Goal: Information Seeking & Learning: Learn about a topic

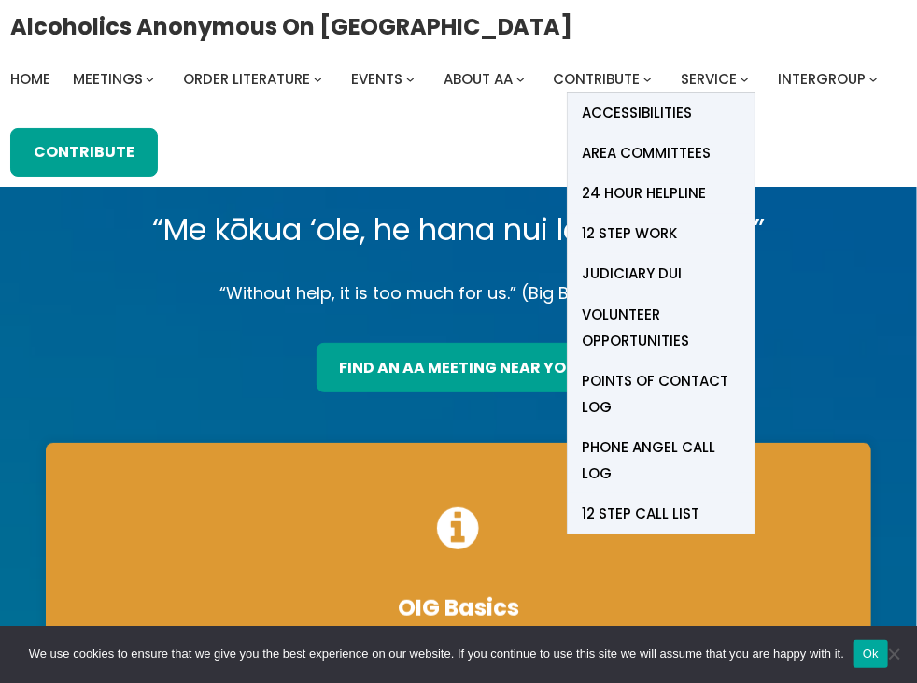
click at [738, 87] on li "Service Accessibilities Area Committees 24 Hour Helpline 12 Step Work Judiciary…" at bounding box center [718, 79] width 75 height 26
click at [731, 71] on span "Service" at bounding box center [709, 79] width 56 height 20
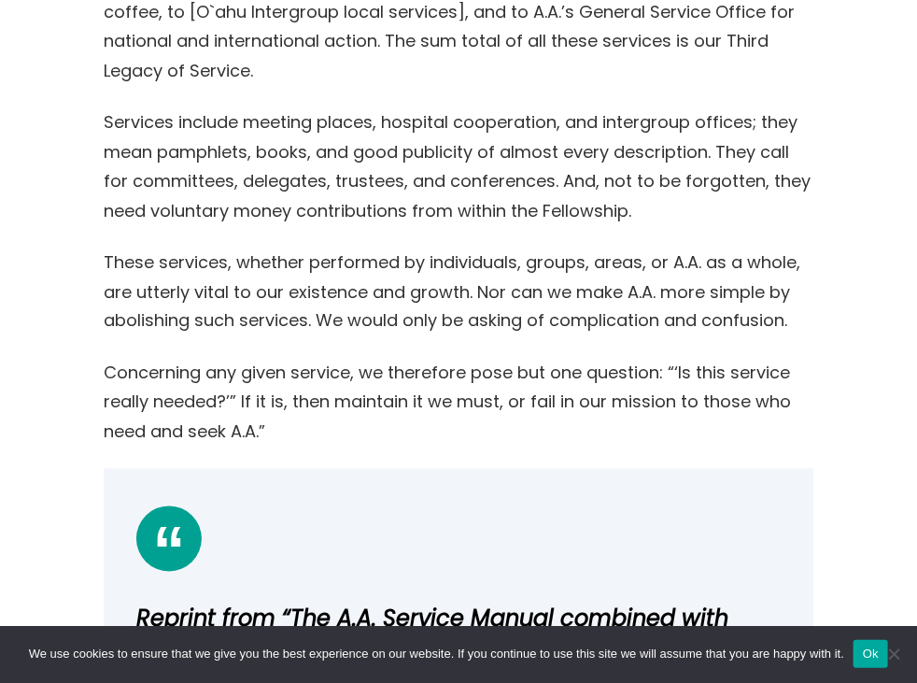
scroll to position [848, 0]
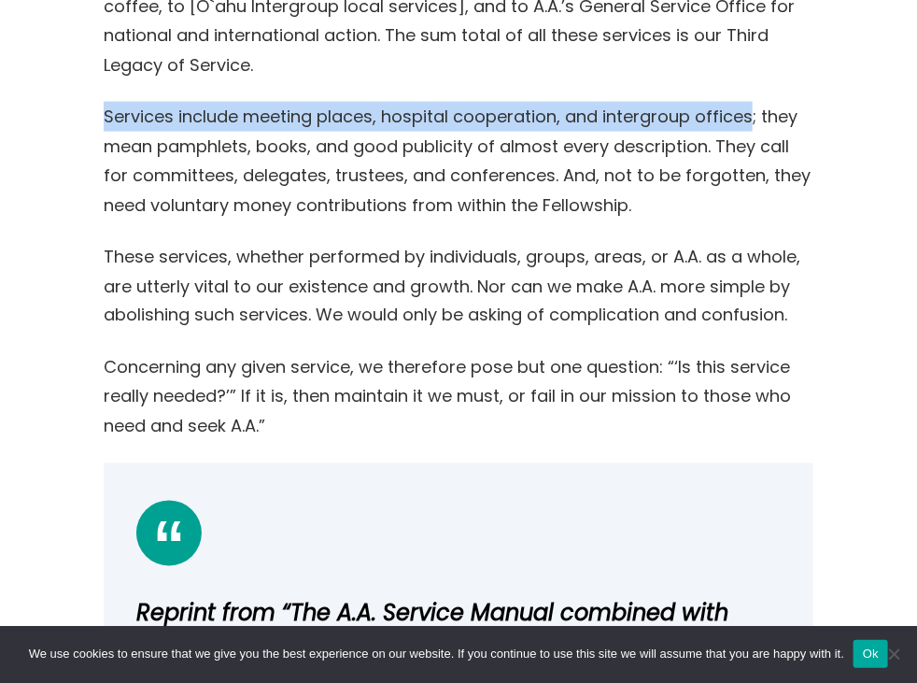
drag, startPoint x: 92, startPoint y: 111, endPoint x: 752, endPoint y: 117, distance: 660.2
click at [752, 117] on div "A.A.’s Legacy of Service – by Bill W. “Our Twelfth Step – carrying the message …" at bounding box center [458, 293] width 825 height 1163
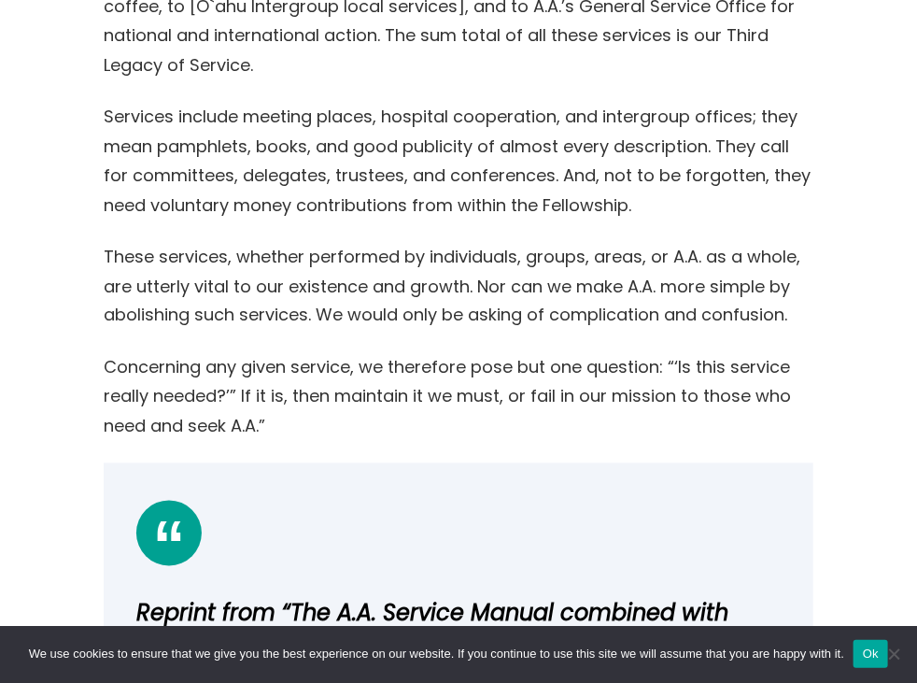
drag, startPoint x: 752, startPoint y: 117, endPoint x: 688, endPoint y: 203, distance: 106.8
click at [688, 203] on p "Services include meeting places, hospital cooperation, and intergroup offices; …" at bounding box center [459, 161] width 710 height 118
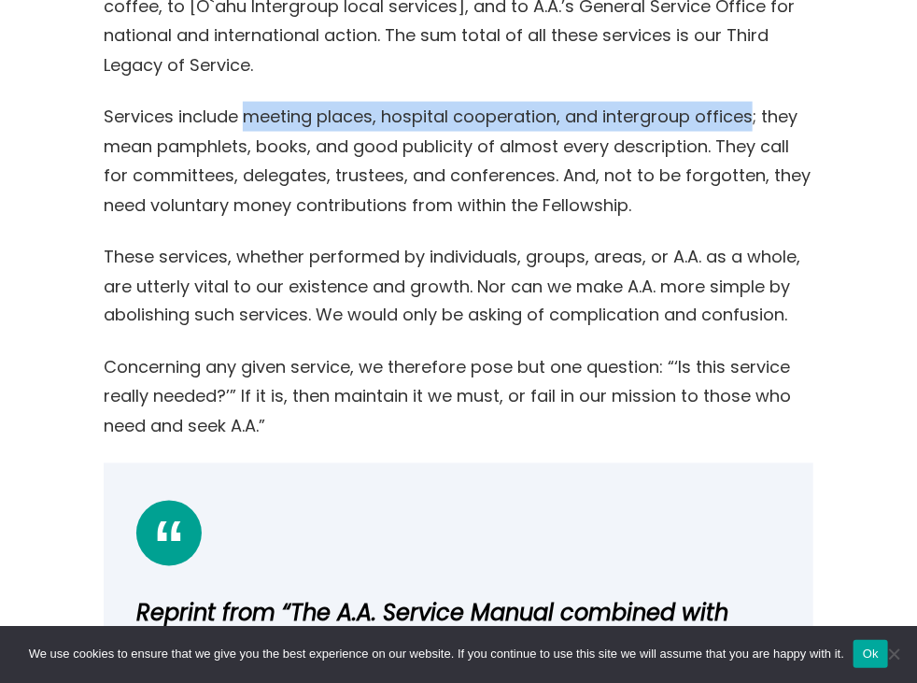
drag, startPoint x: 244, startPoint y: 113, endPoint x: 748, endPoint y: 120, distance: 504.3
click at [748, 120] on p "Services include meeting places, hospital cooperation, and intergroup offices; …" at bounding box center [459, 161] width 710 height 118
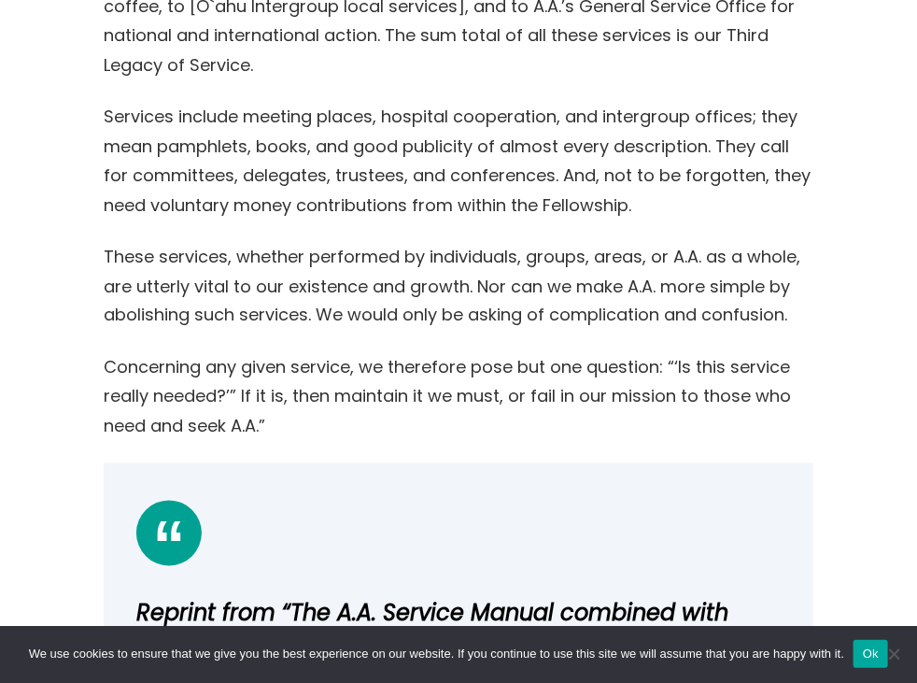
drag, startPoint x: 748, startPoint y: 120, endPoint x: 572, endPoint y: 244, distance: 214.5
click at [572, 244] on p "These services, whether performed by individuals, groups, areas, or A.A. as a w…" at bounding box center [459, 286] width 710 height 89
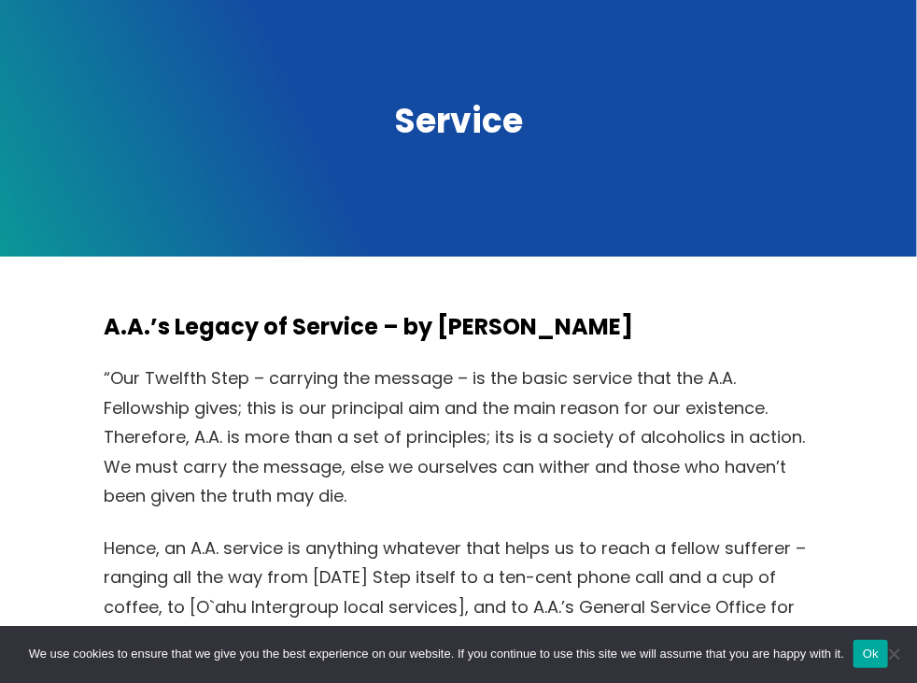
scroll to position [0, 0]
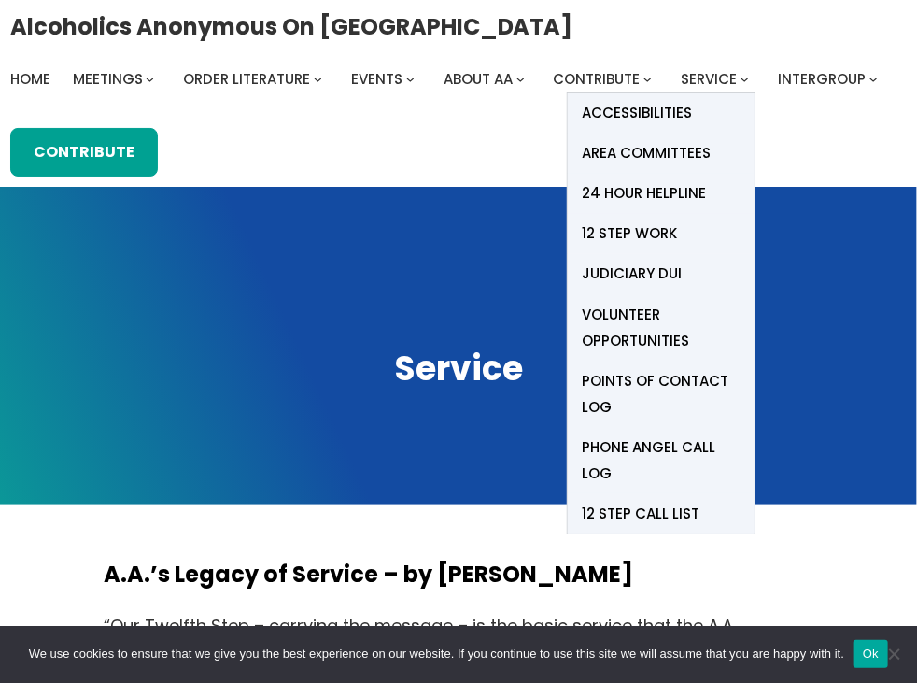
click at [702, 78] on span "Service" at bounding box center [709, 79] width 56 height 20
click at [667, 316] on span "Volunteer Opportunities" at bounding box center [661, 328] width 159 height 52
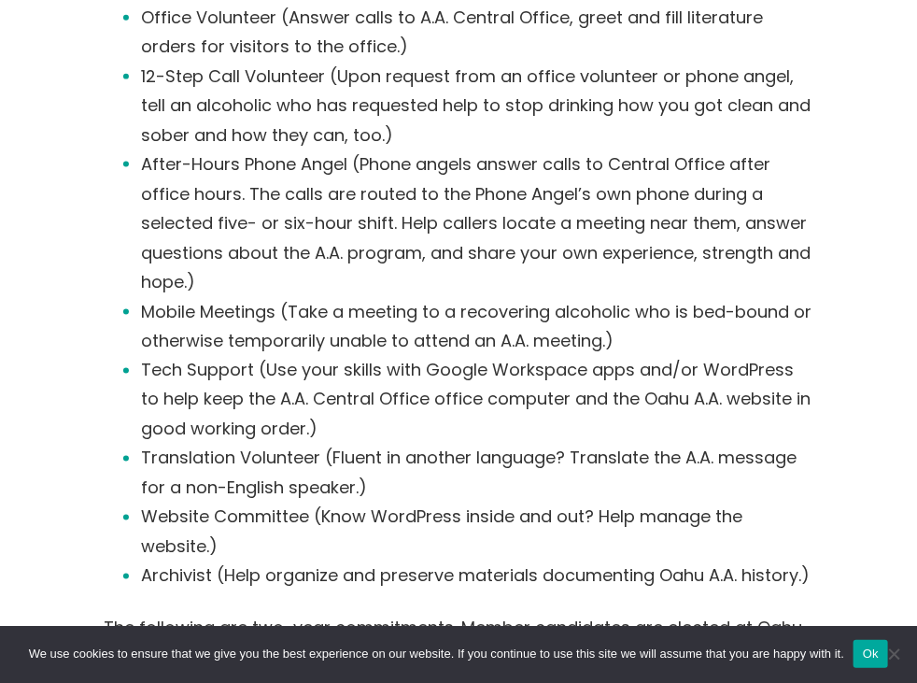
scroll to position [771, 0]
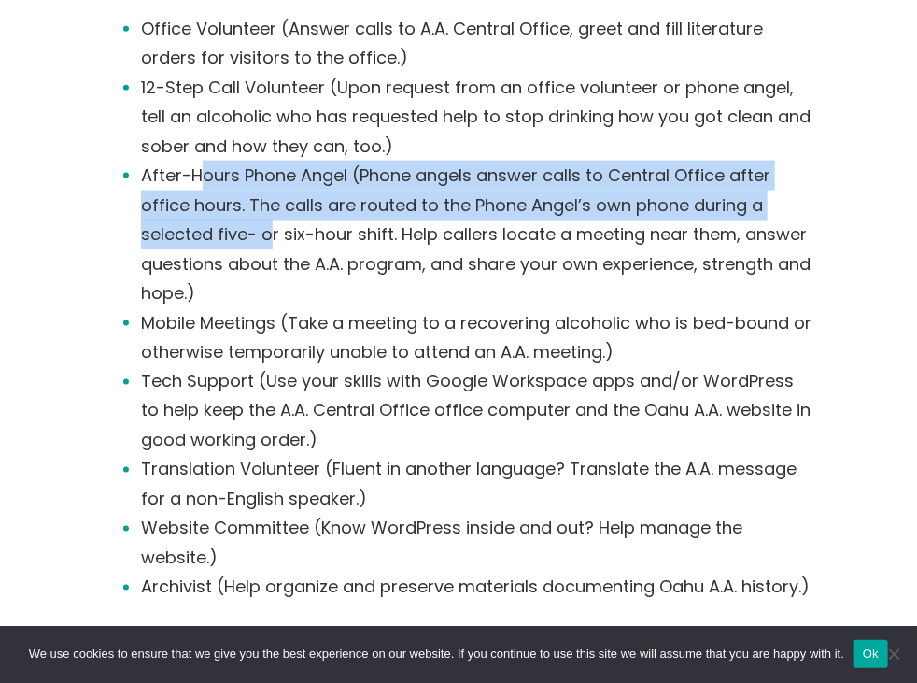
drag, startPoint x: 204, startPoint y: 181, endPoint x: 272, endPoint y: 228, distance: 81.8
click at [272, 228] on li "After-Hours Phone Angel (Phone angels answer calls to Central Office after offi…" at bounding box center [477, 235] width 672 height 148
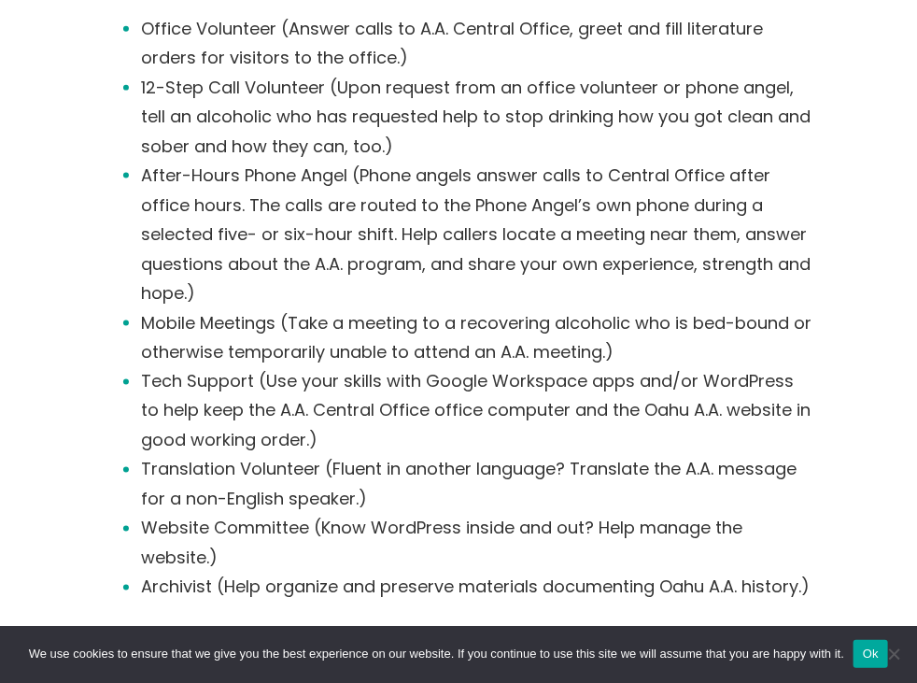
drag, startPoint x: 272, startPoint y: 228, endPoint x: 335, endPoint y: 329, distance: 119.2
click at [335, 329] on li "Mobile Meetings (Take a meeting to a recovering alcoholic who is bed-bound or o…" at bounding box center [477, 337] width 672 height 59
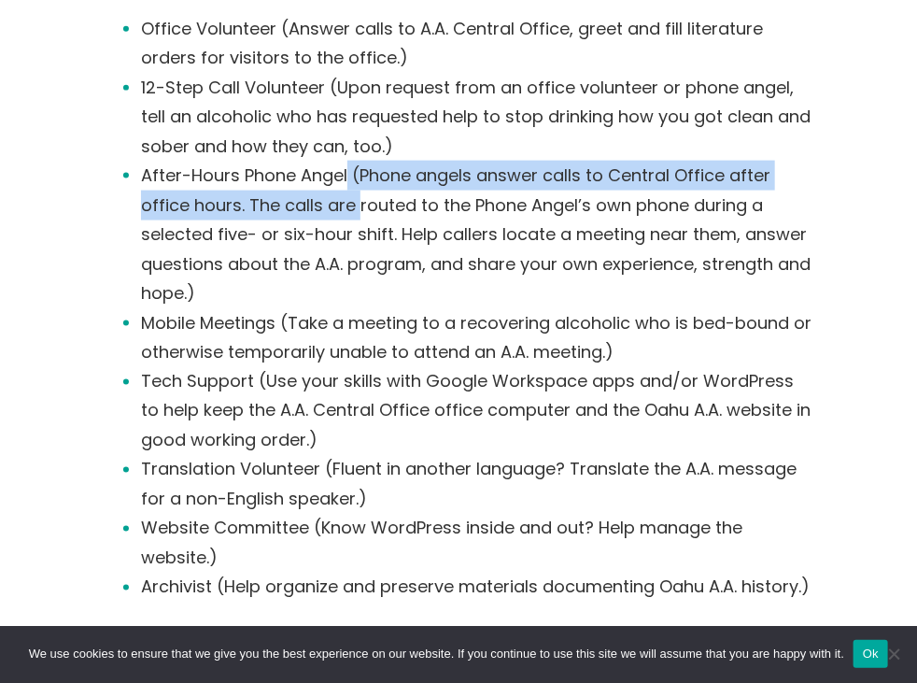
drag, startPoint x: 346, startPoint y: 171, endPoint x: 356, endPoint y: 204, distance: 34.9
click at [356, 204] on li "After-Hours Phone Angel (Phone angels answer calls to Central Office after offi…" at bounding box center [477, 235] width 672 height 148
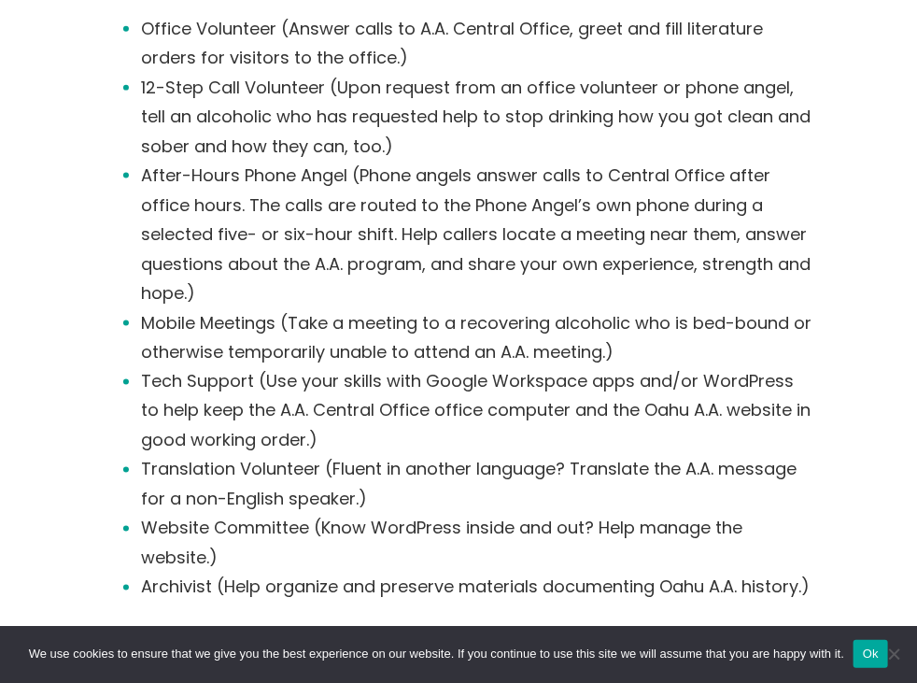
drag, startPoint x: 356, startPoint y: 204, endPoint x: 389, endPoint y: 257, distance: 62.2
click at [389, 257] on li "After-Hours Phone Angel (Phone angels answer calls to Central Office after offi…" at bounding box center [477, 235] width 672 height 148
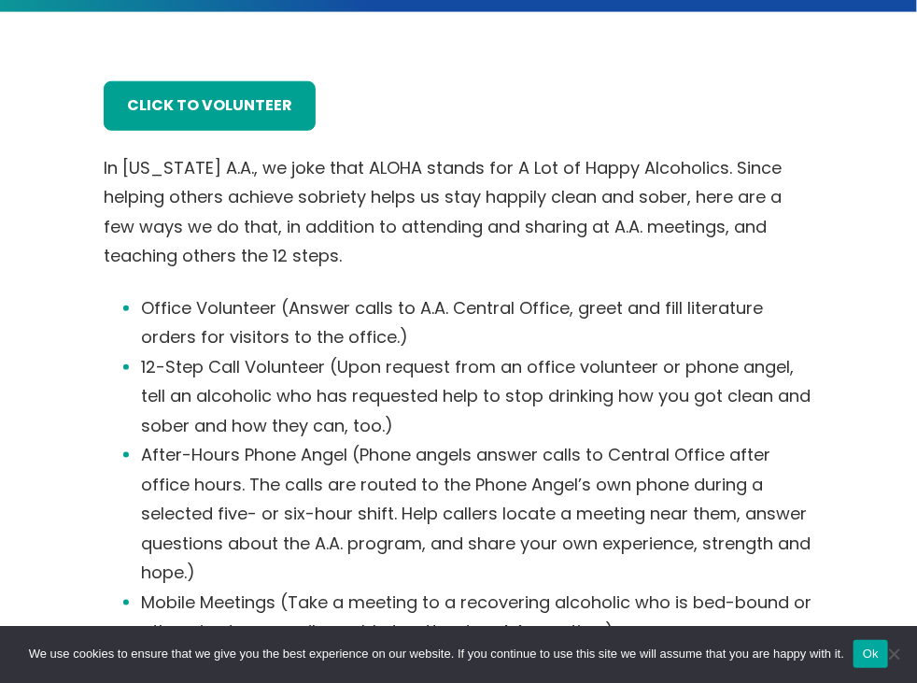
scroll to position [493, 0]
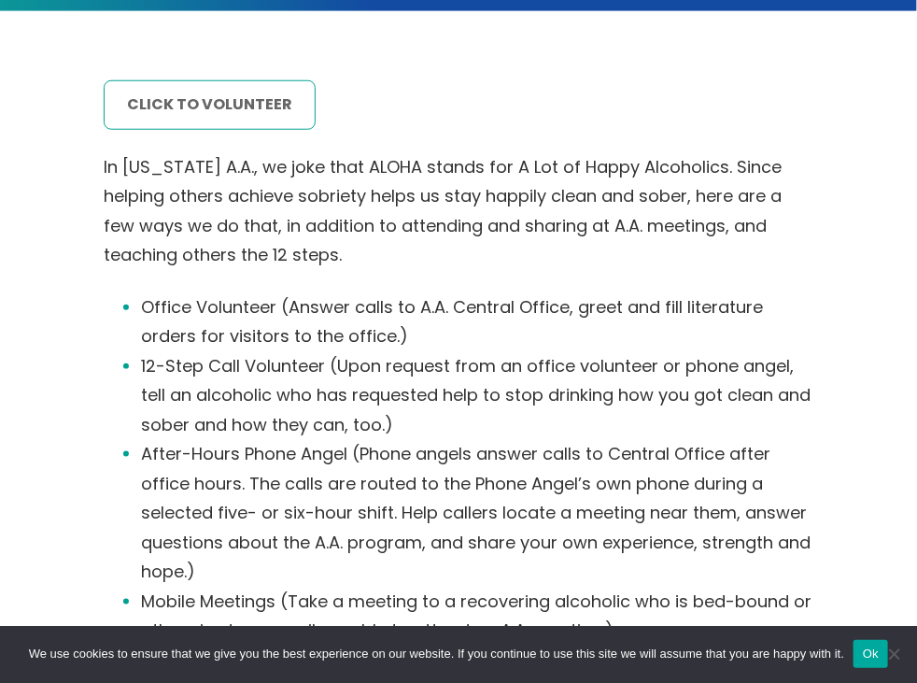
click at [210, 100] on link "click to volunteer" at bounding box center [210, 104] width 212 height 49
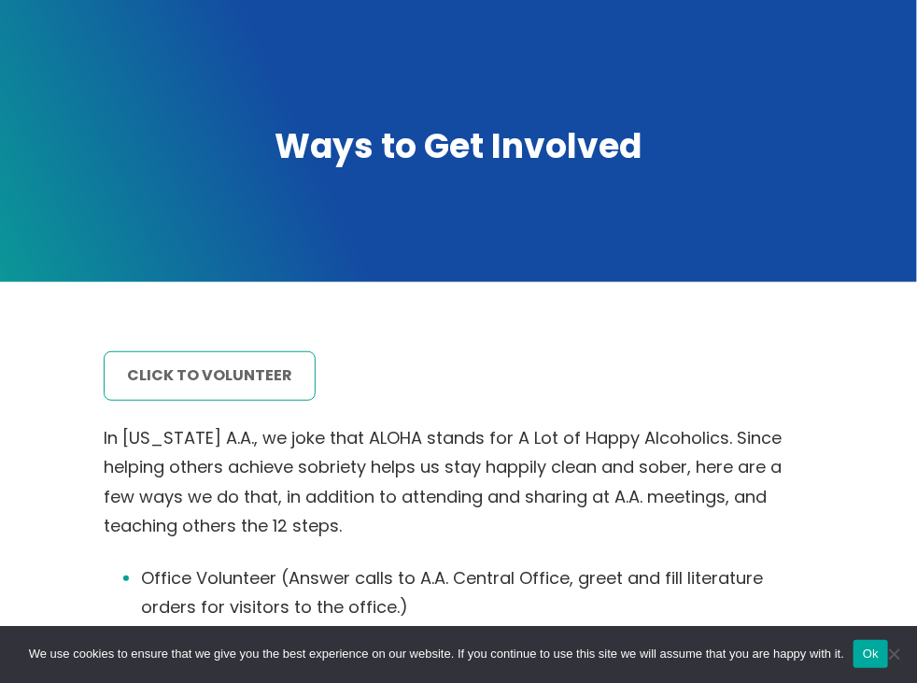
scroll to position [0, 0]
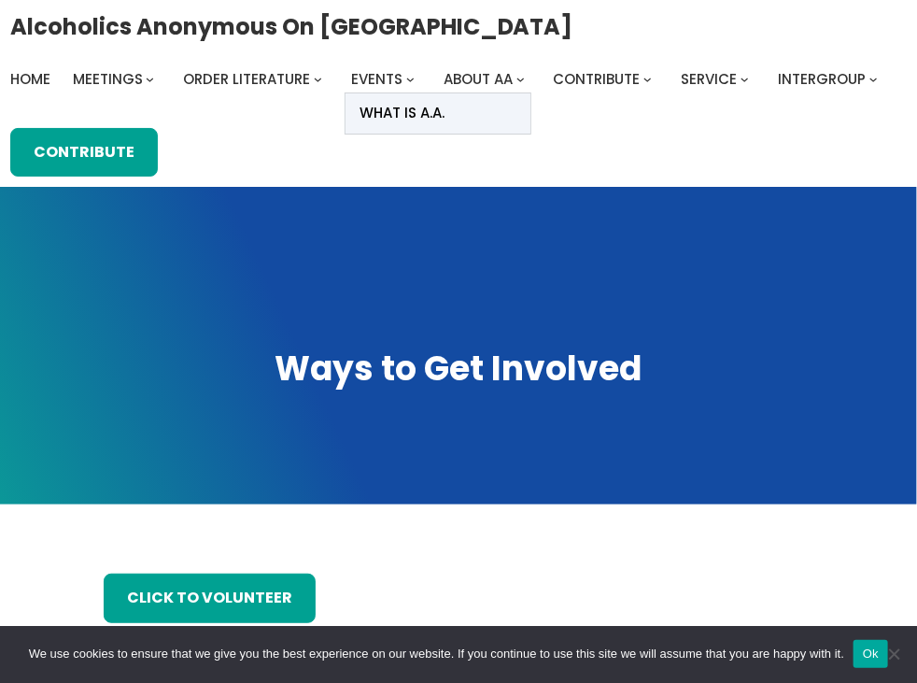
click at [444, 122] on span "What Is A.A." at bounding box center [401, 113] width 85 height 26
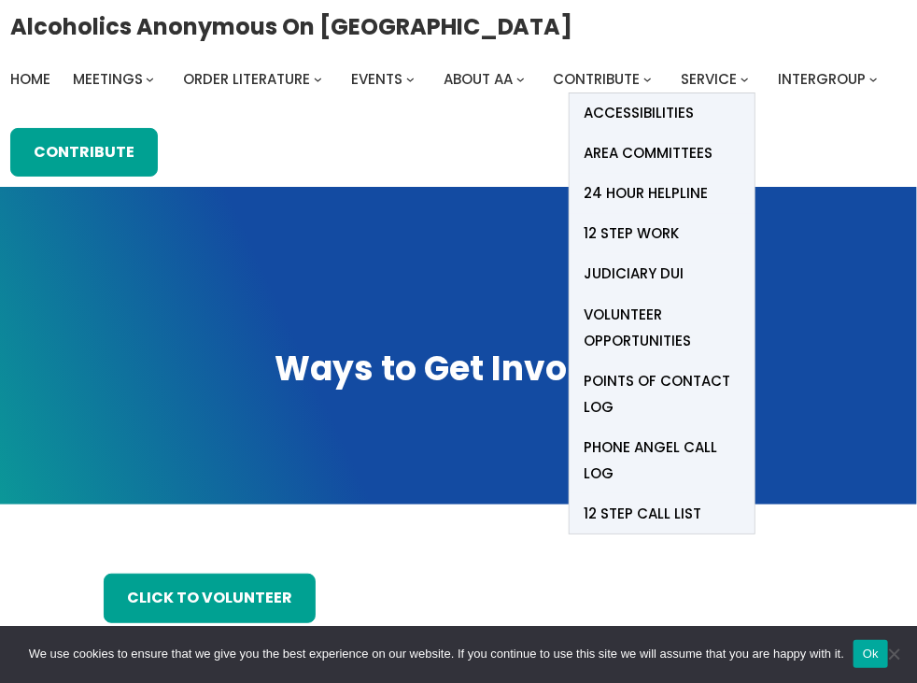
click at [732, 84] on span "Service" at bounding box center [709, 79] width 56 height 20
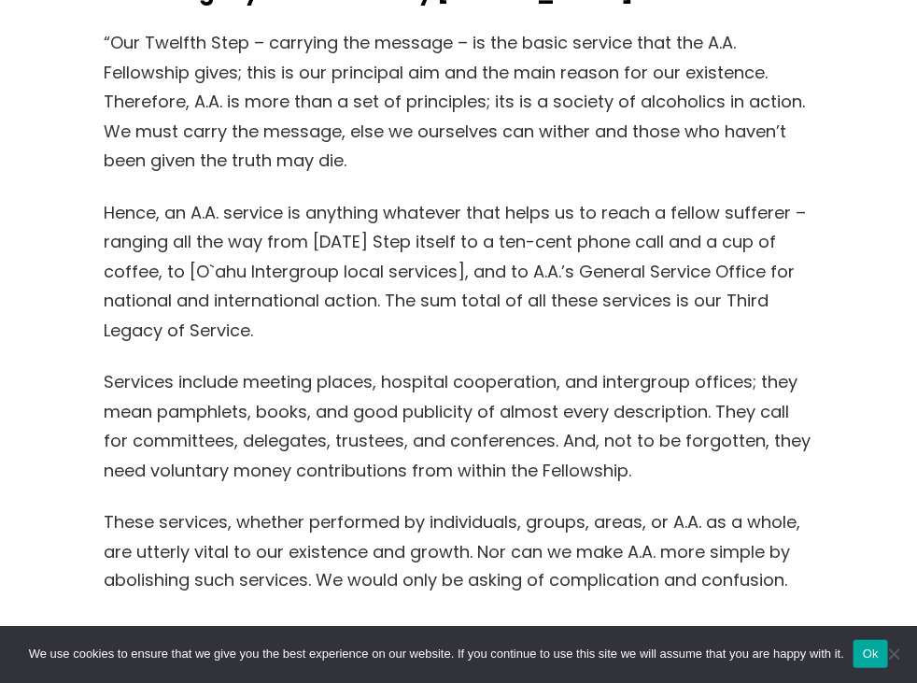
scroll to position [586, 0]
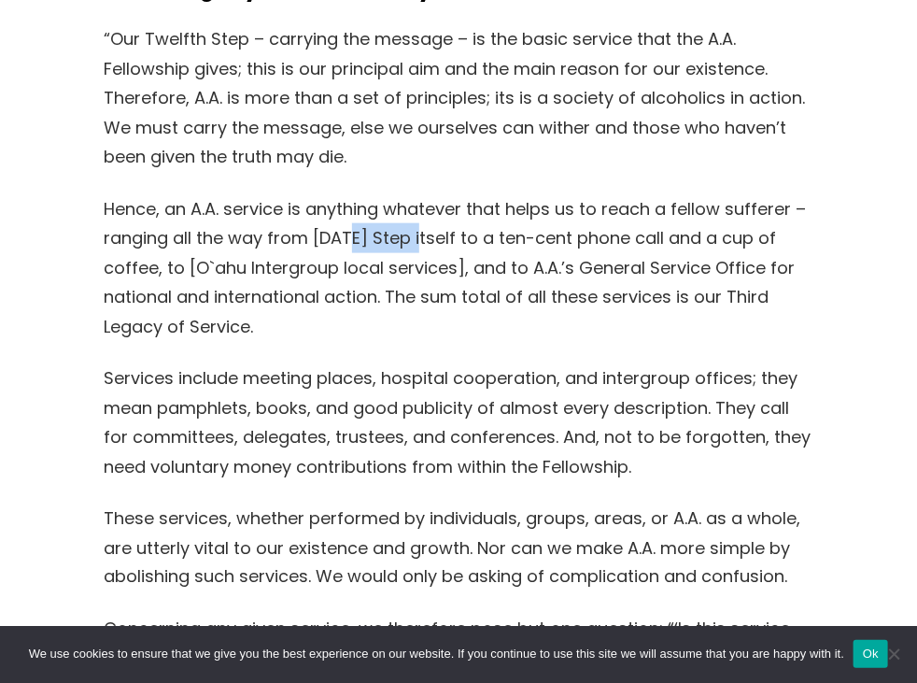
drag, startPoint x: 347, startPoint y: 235, endPoint x: 416, endPoint y: 247, distance: 70.2
click at [416, 247] on p "Hence, an A.A. service is anything whatever that helps us to reach a fellow suf…" at bounding box center [459, 268] width 710 height 148
drag, startPoint x: 416, startPoint y: 247, endPoint x: 362, endPoint y: 295, distance: 72.1
click at [362, 295] on p "Hence, an A.A. service is anything whatever that helps us to reach a fellow suf…" at bounding box center [459, 268] width 710 height 148
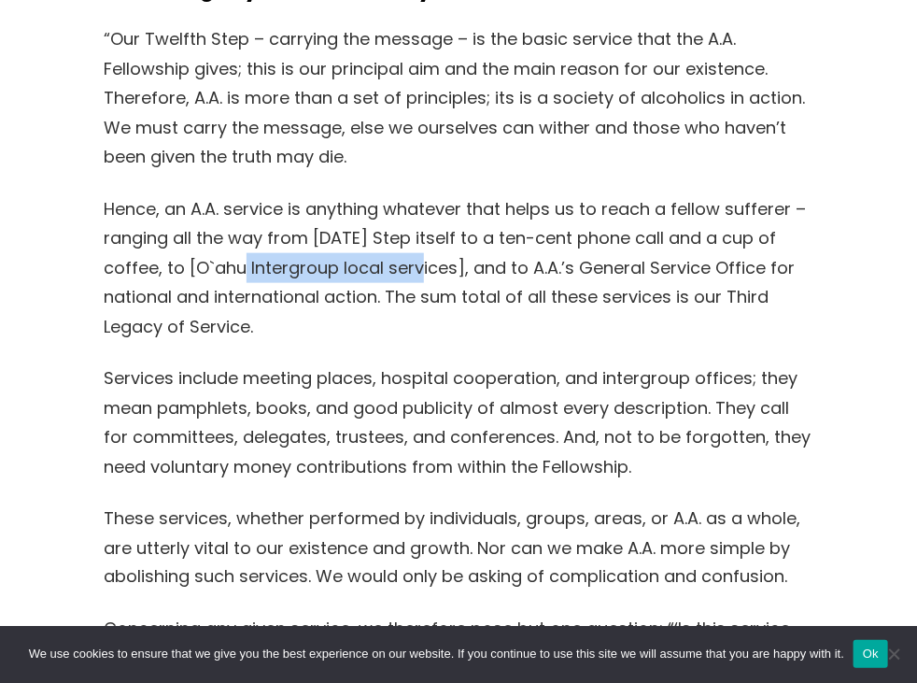
drag, startPoint x: 190, startPoint y: 269, endPoint x: 381, endPoint y: 262, distance: 191.5
click at [381, 262] on p "Hence, an A.A. service is anything whatever that helps us to reach a fellow suf…" at bounding box center [459, 268] width 710 height 148
drag, startPoint x: 381, startPoint y: 262, endPoint x: 344, endPoint y: 361, distance: 105.8
click at [344, 361] on div "A.A.’s Legacy of Service – by Bill W. “Our Twelfth Step – carrying the message …" at bounding box center [458, 555] width 825 height 1163
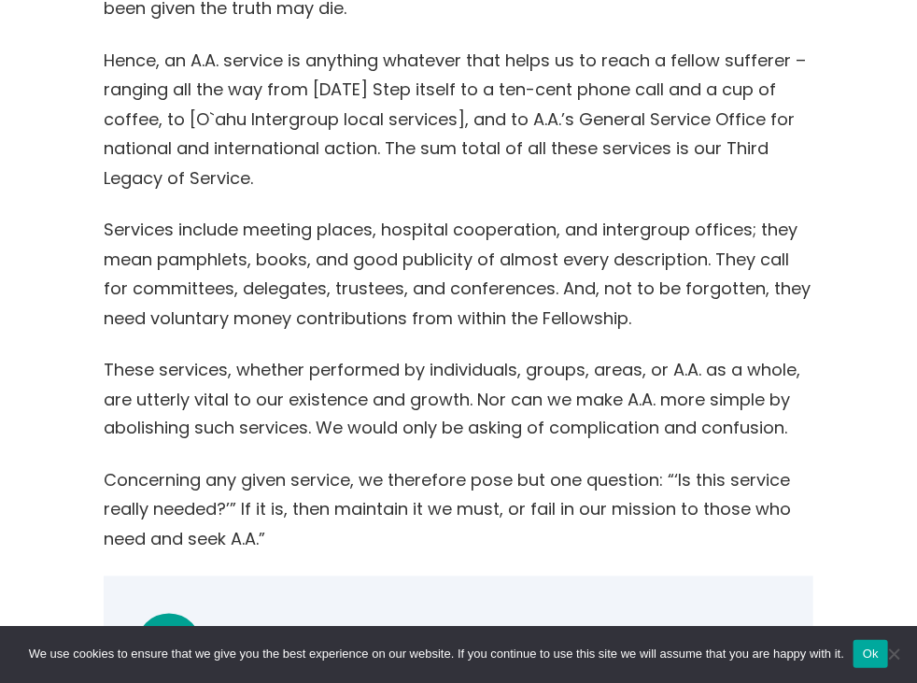
scroll to position [738, 0]
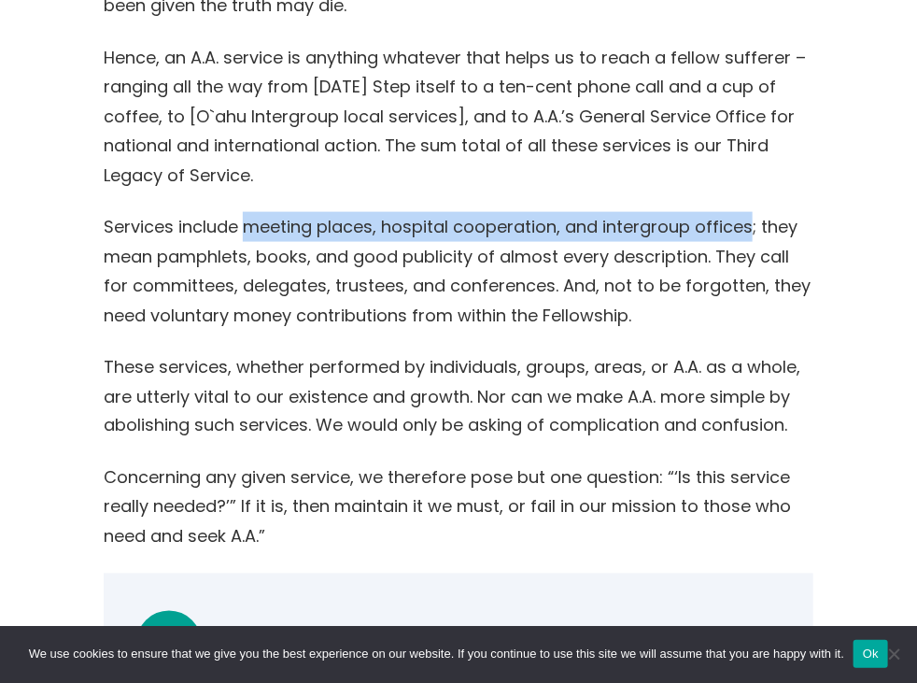
drag, startPoint x: 243, startPoint y: 229, endPoint x: 749, endPoint y: 233, distance: 506.1
click at [749, 233] on p "Services include meeting places, hospital cooperation, and intergroup offices; …" at bounding box center [459, 271] width 710 height 118
copy p "meeting places, hospital cooperation, and intergroup offices"
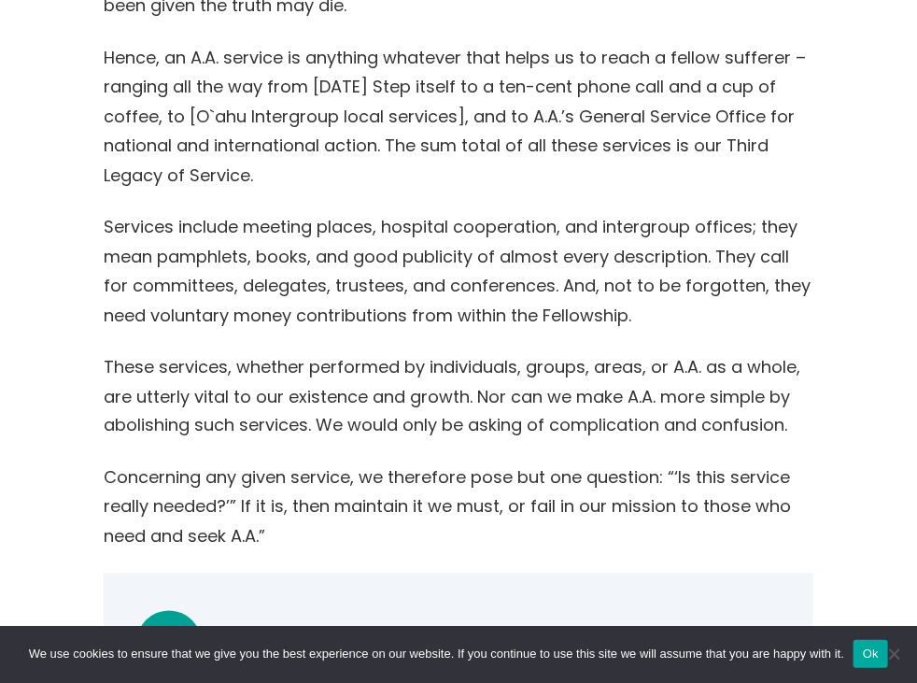
click at [576, 513] on p "Concerning any given service, we therefore pose but one question: “‘Is this ser…" at bounding box center [459, 507] width 710 height 89
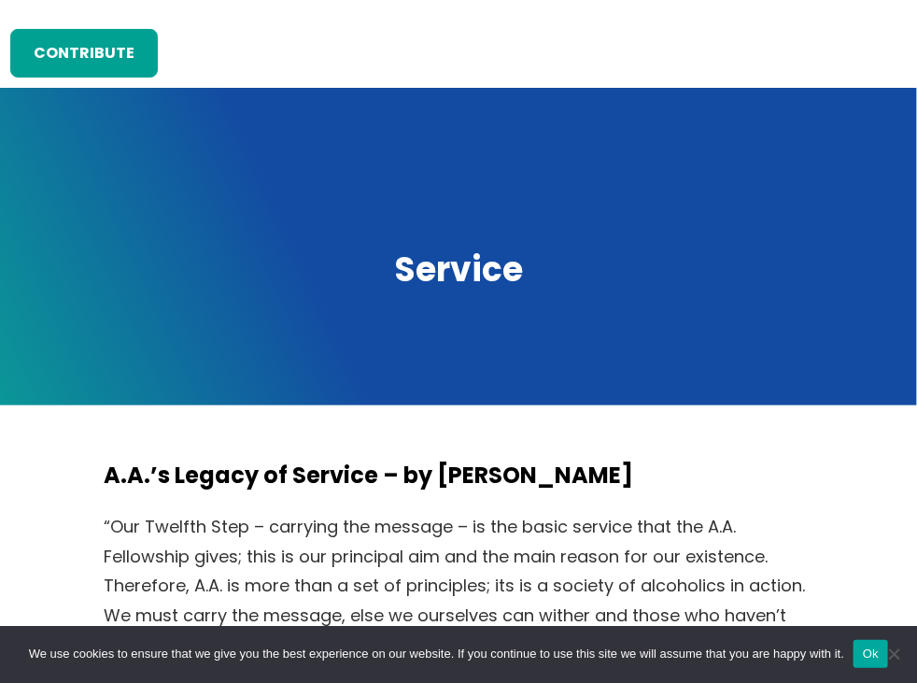
scroll to position [0, 0]
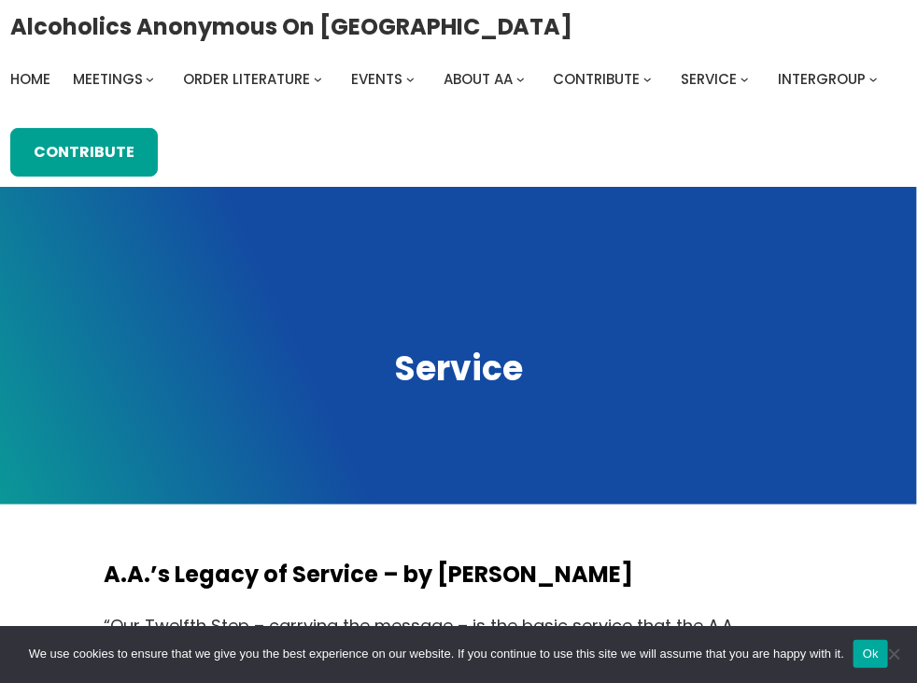
click at [31, 85] on span "Home" at bounding box center [30, 79] width 40 height 20
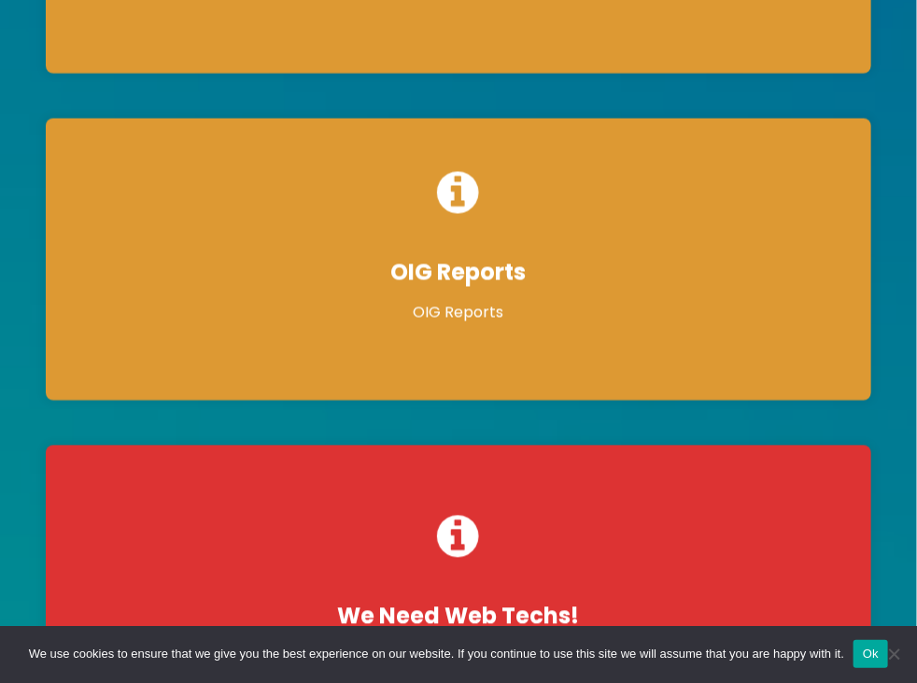
scroll to position [1005, 0]
